Goal: Obtain resource: Download file/media

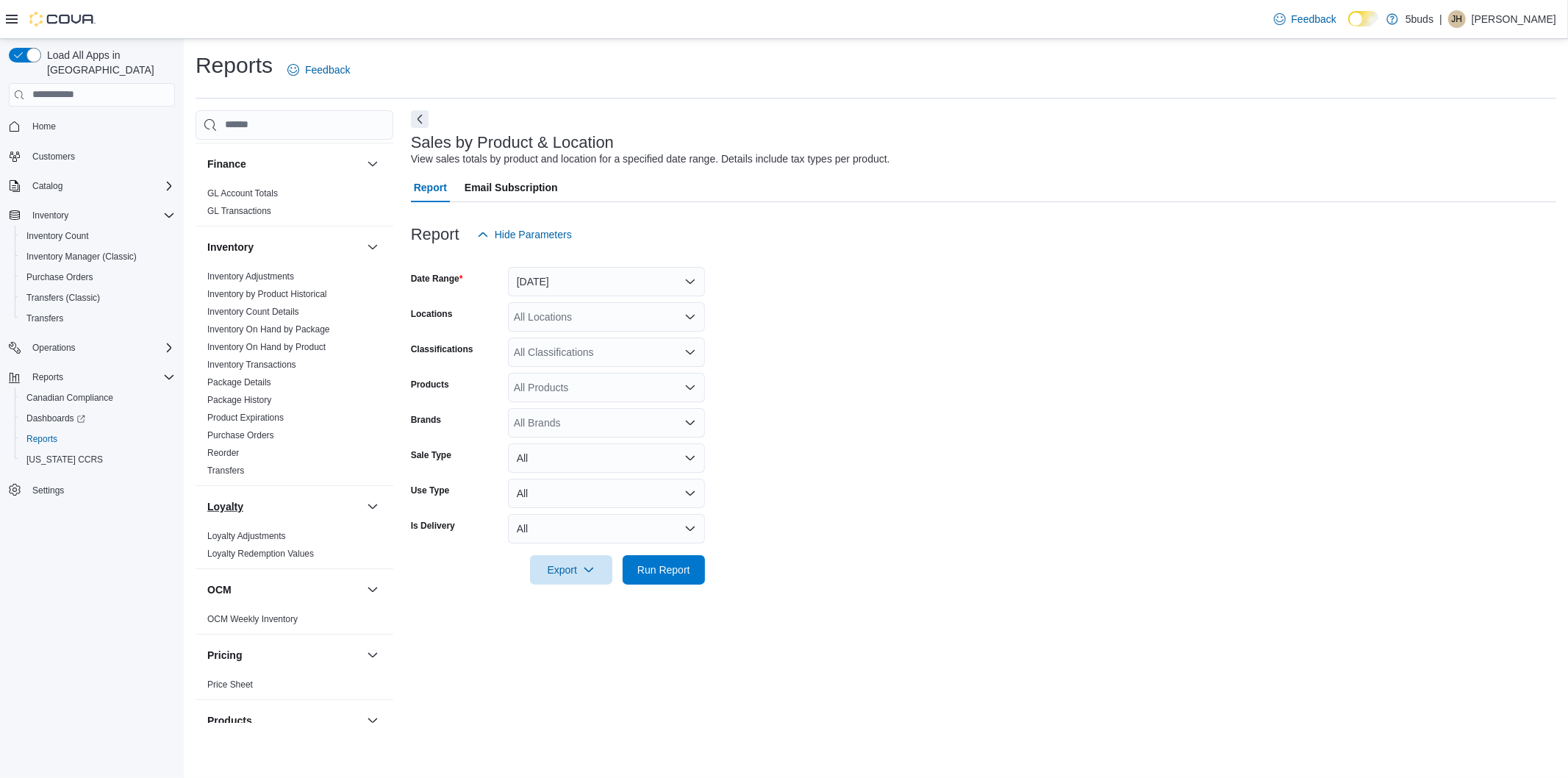
scroll to position [572, 0]
click at [289, 336] on link "Inventory On Hand by Product" at bounding box center [266, 340] width 118 height 10
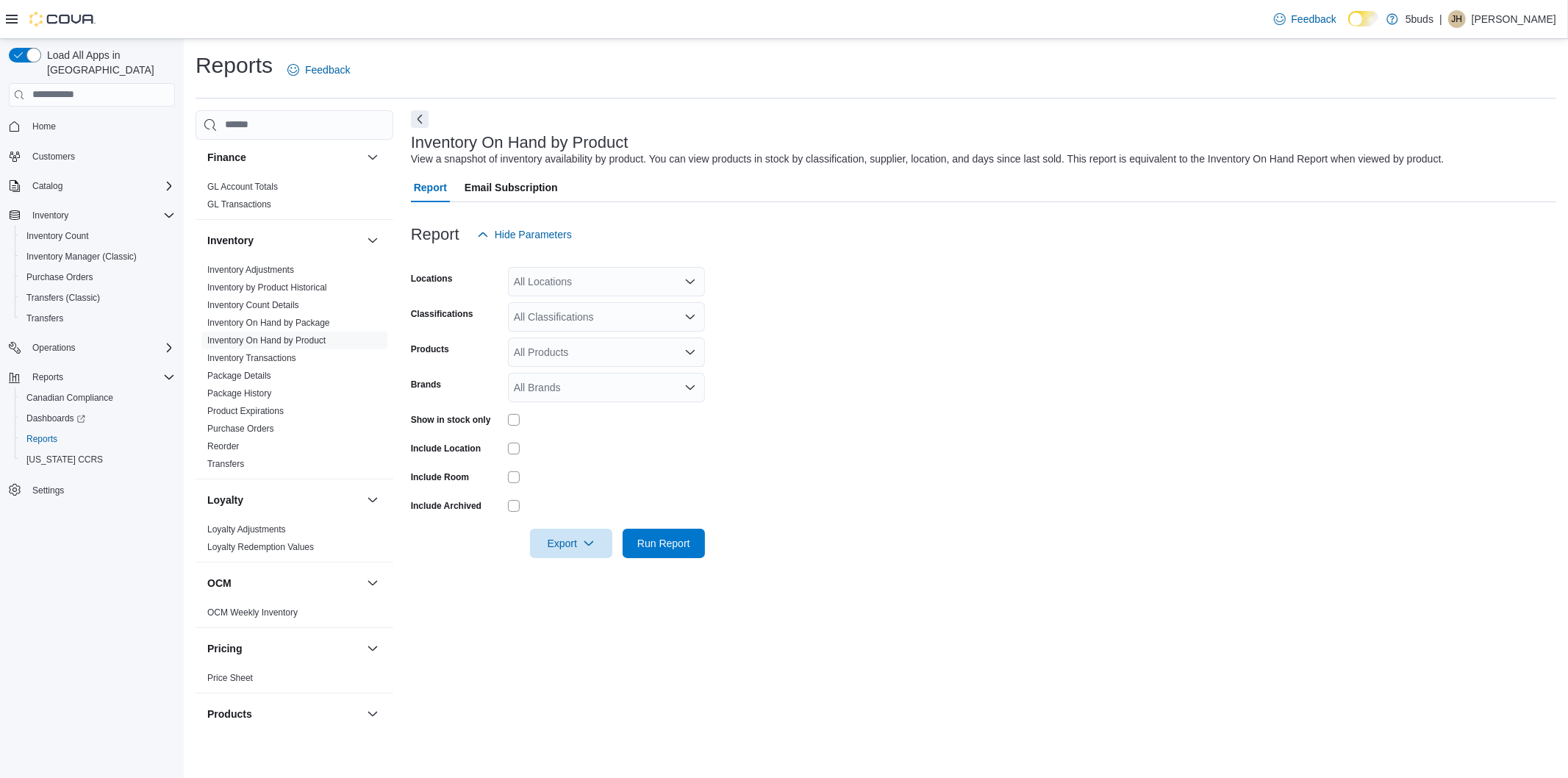
click at [597, 279] on div "All Locations" at bounding box center [607, 281] width 197 height 29
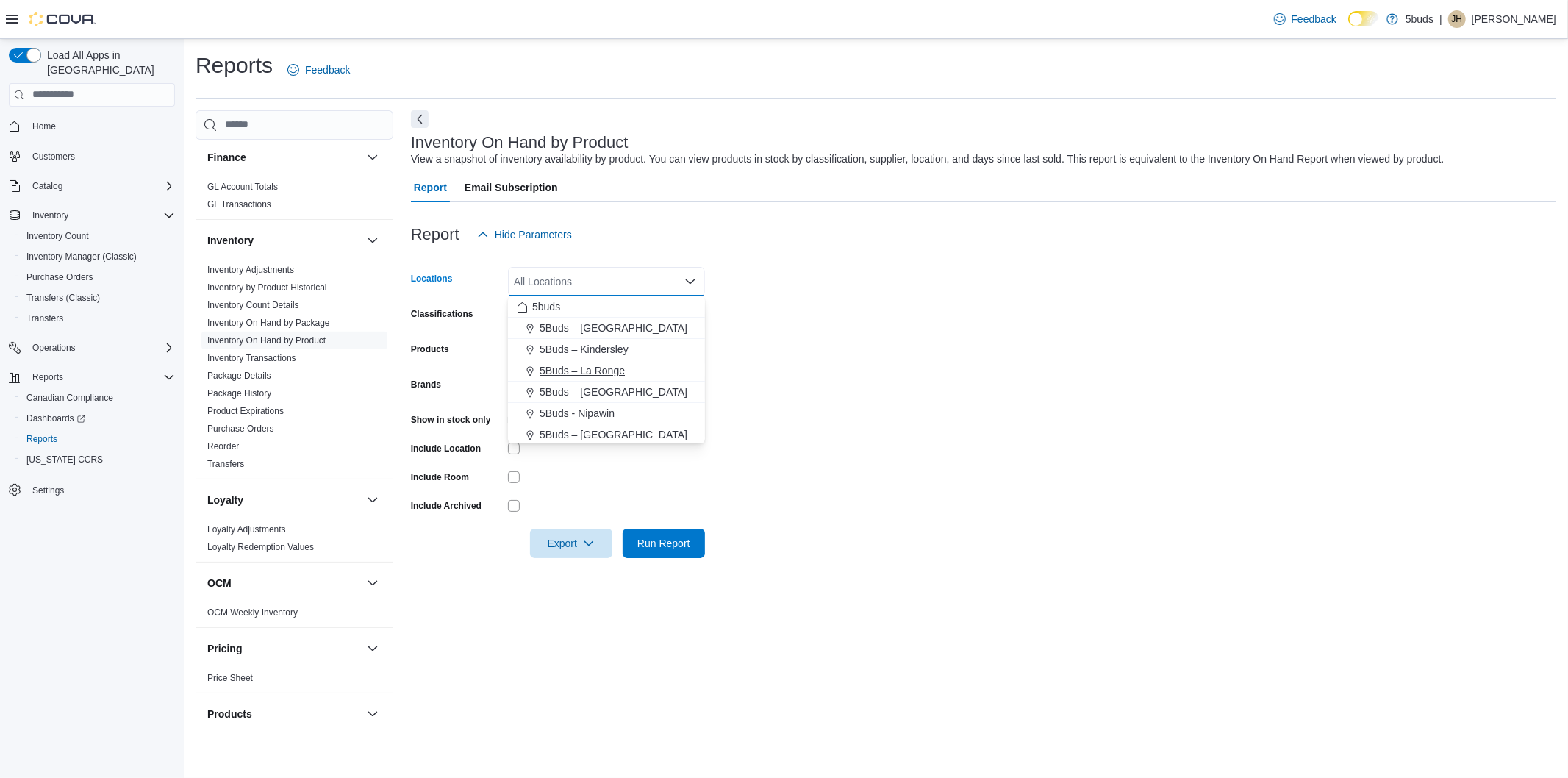
click at [607, 373] on span "5Buds – La Ronge" at bounding box center [582, 371] width 85 height 15
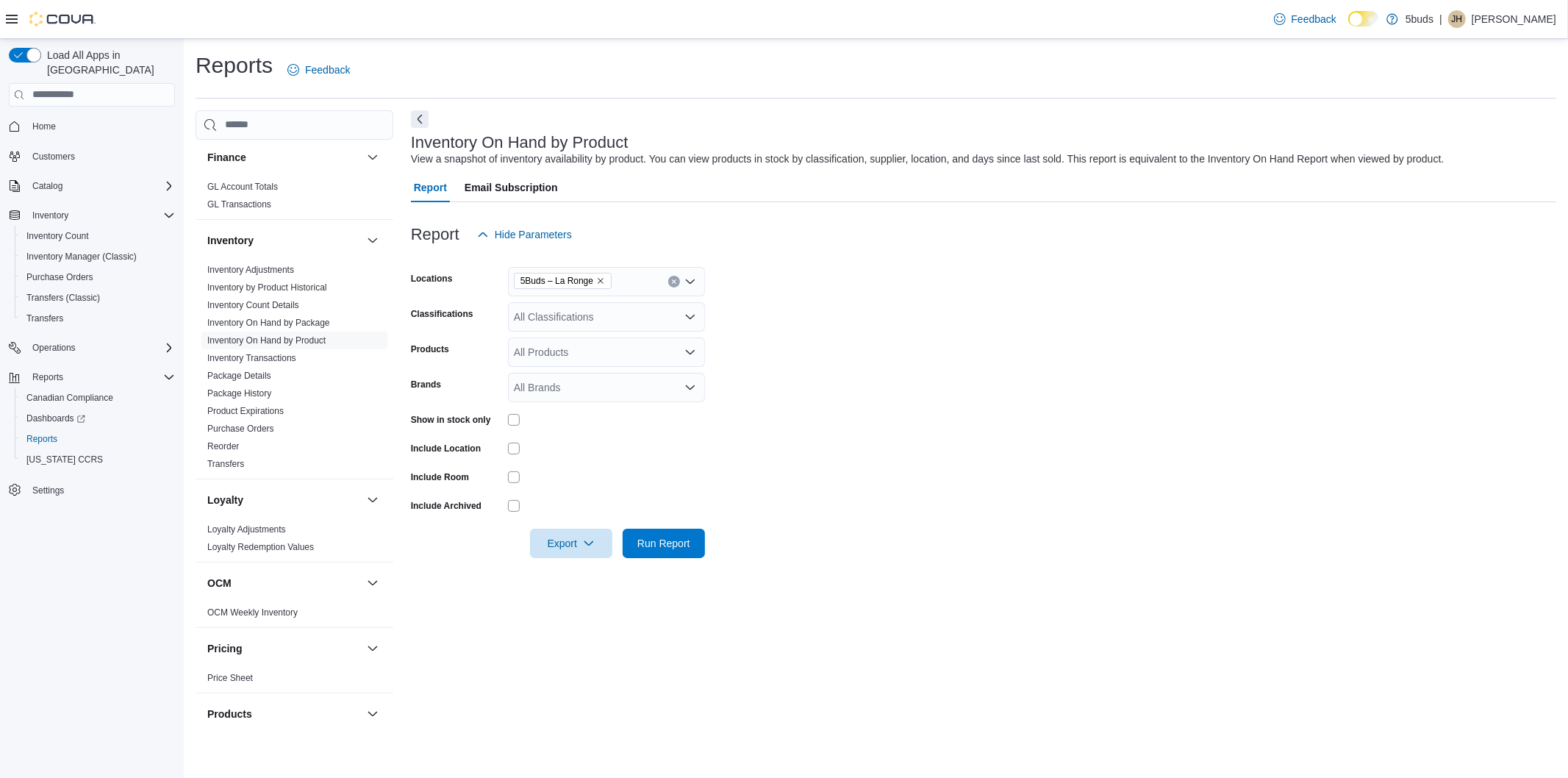
click at [753, 366] on form "Locations 5Buds – La Ronge Classifications All Classifications Products All Pro…" at bounding box center [984, 403] width 1145 height 309
click at [557, 312] on div "All Classifications" at bounding box center [607, 317] width 197 height 29
click at [584, 369] on div "28G" at bounding box center [607, 371] width 180 height 15
click at [784, 370] on form "Locations 5Buds – [GEOGRAPHIC_DATA] Classifications 28G Combo box. Selected. 28…" at bounding box center [984, 403] width 1145 height 309
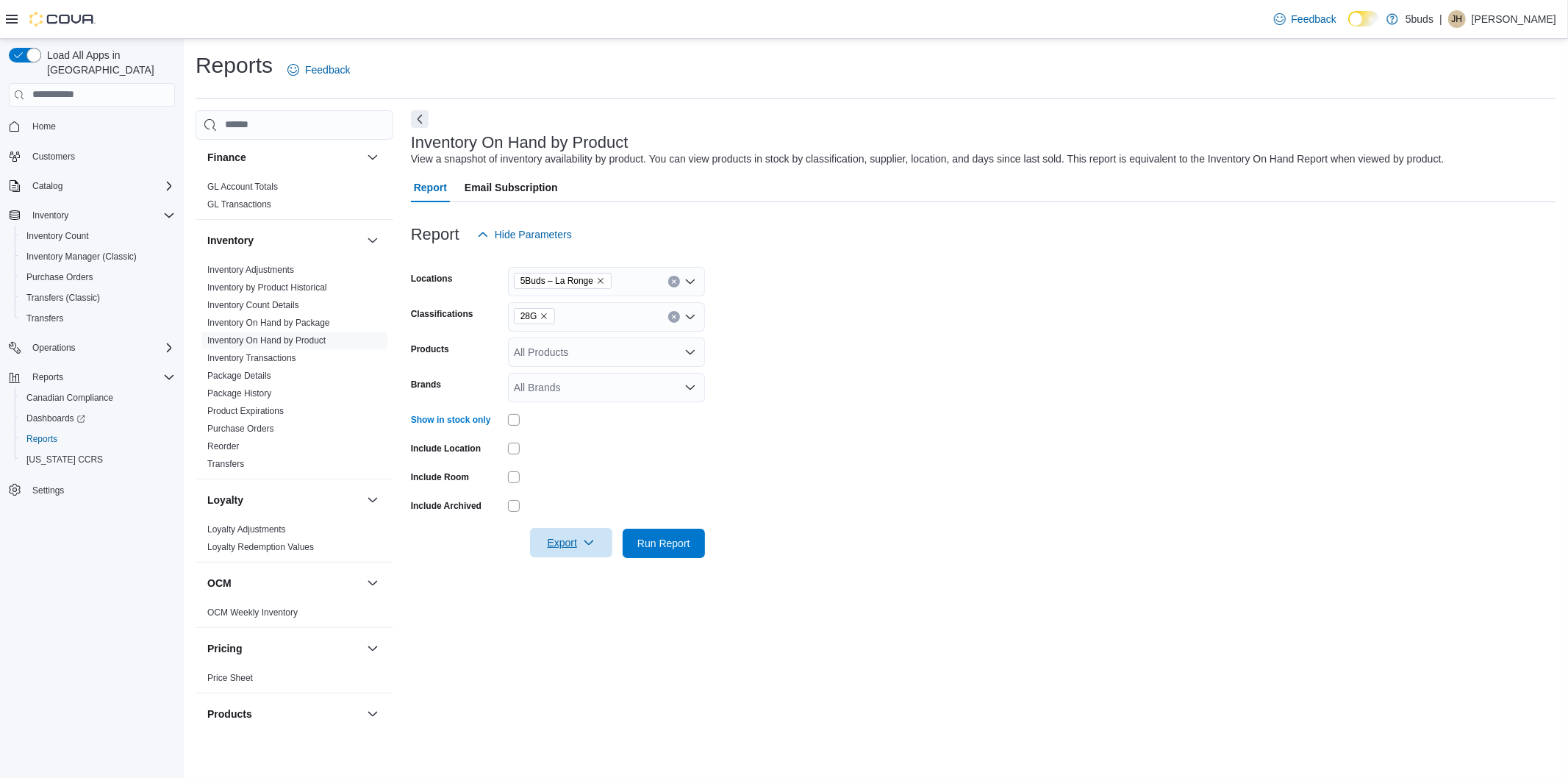
click at [560, 540] on span "Export" at bounding box center [571, 543] width 65 height 29
click at [584, 572] on span "Export to Excel" at bounding box center [573, 572] width 66 height 12
